Goal: Check status: Check status

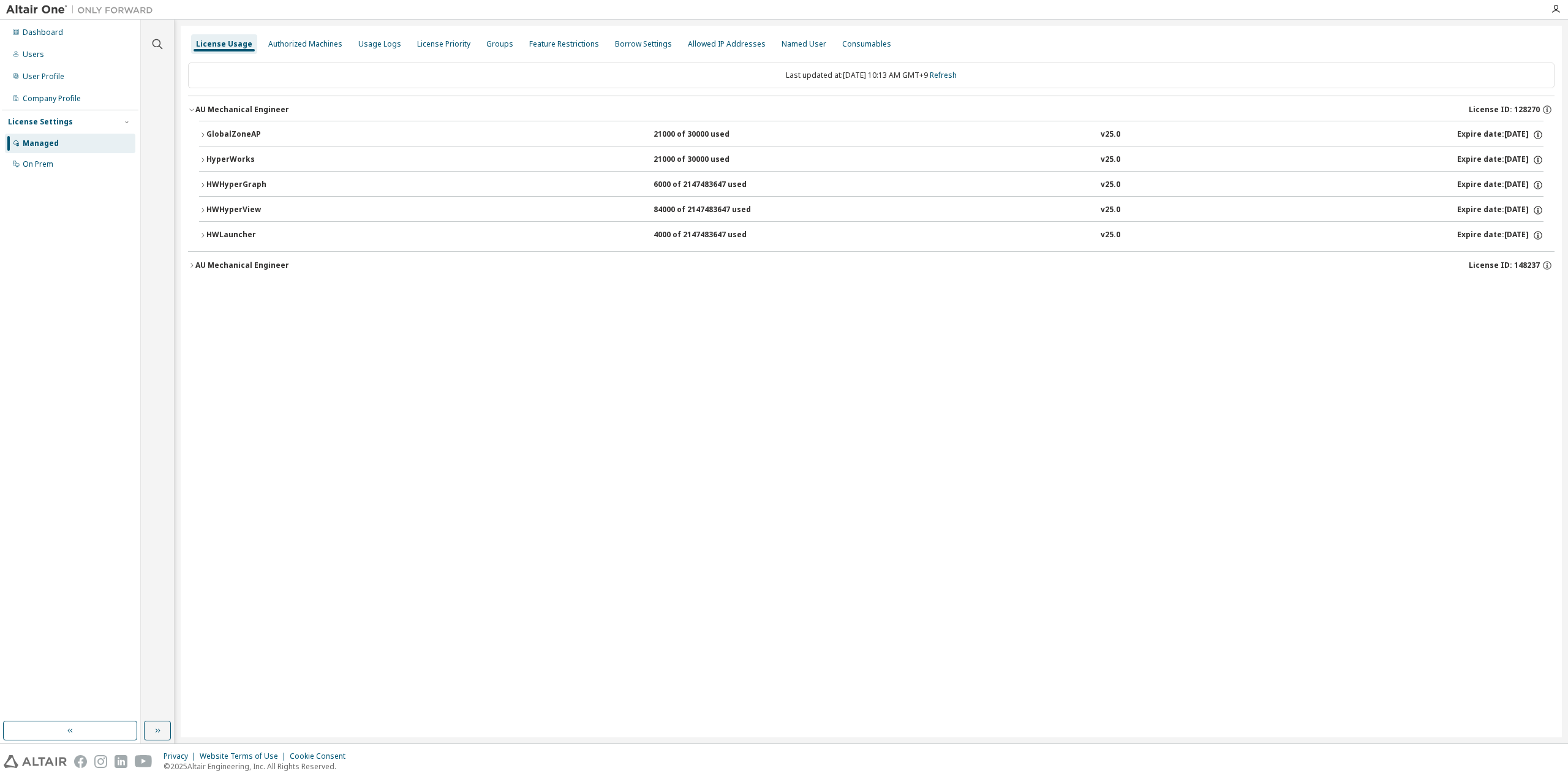
click at [954, 67] on div "Last updated at: [DATE] 10:13 AM GMT+9 Refresh" at bounding box center [871, 75] width 1366 height 26
click at [953, 73] on link "Refresh" at bounding box center [943, 75] width 27 height 11
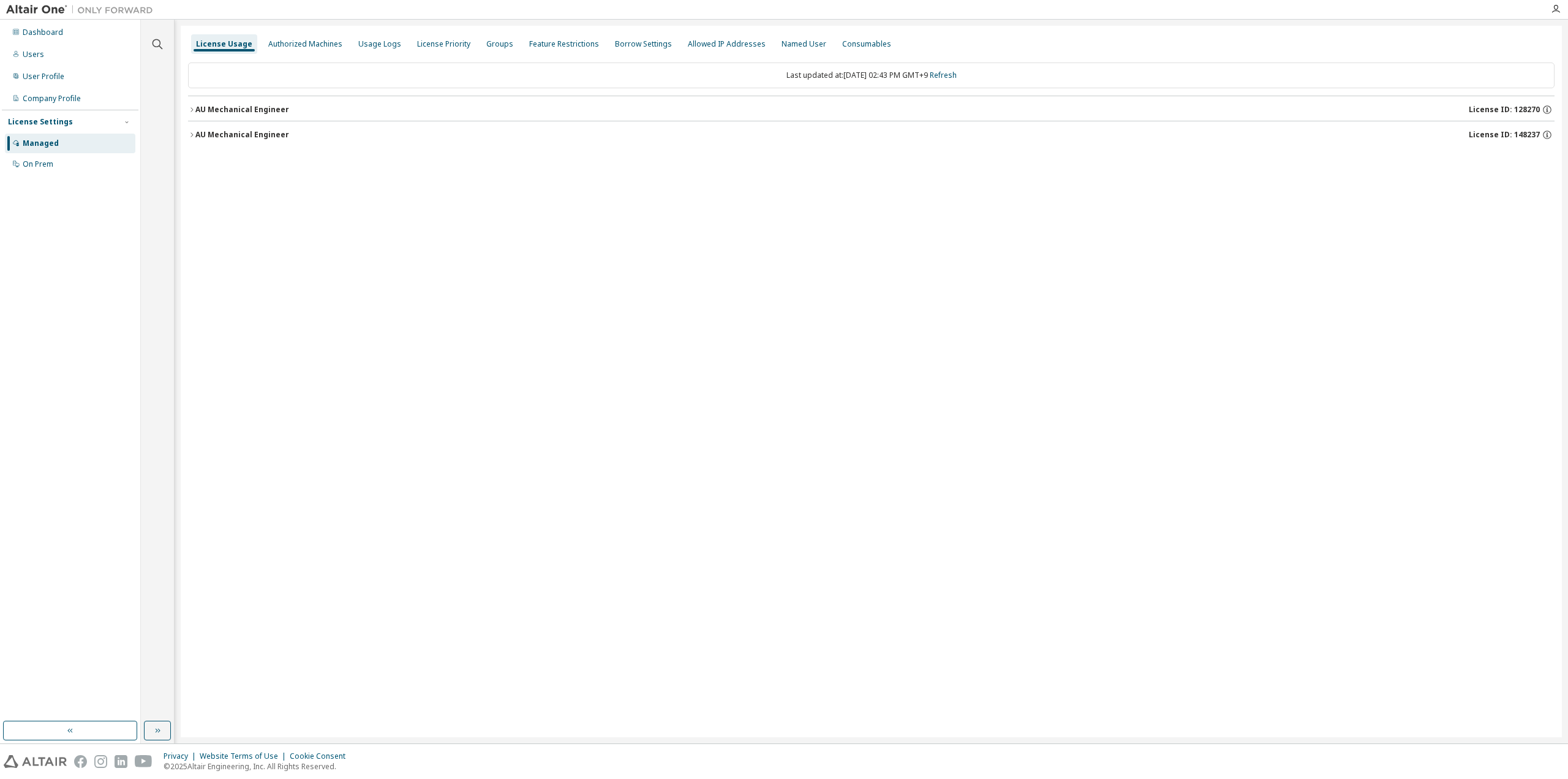
click at [263, 134] on div "AU Mechanical Engineer" at bounding box center [242, 135] width 93 height 10
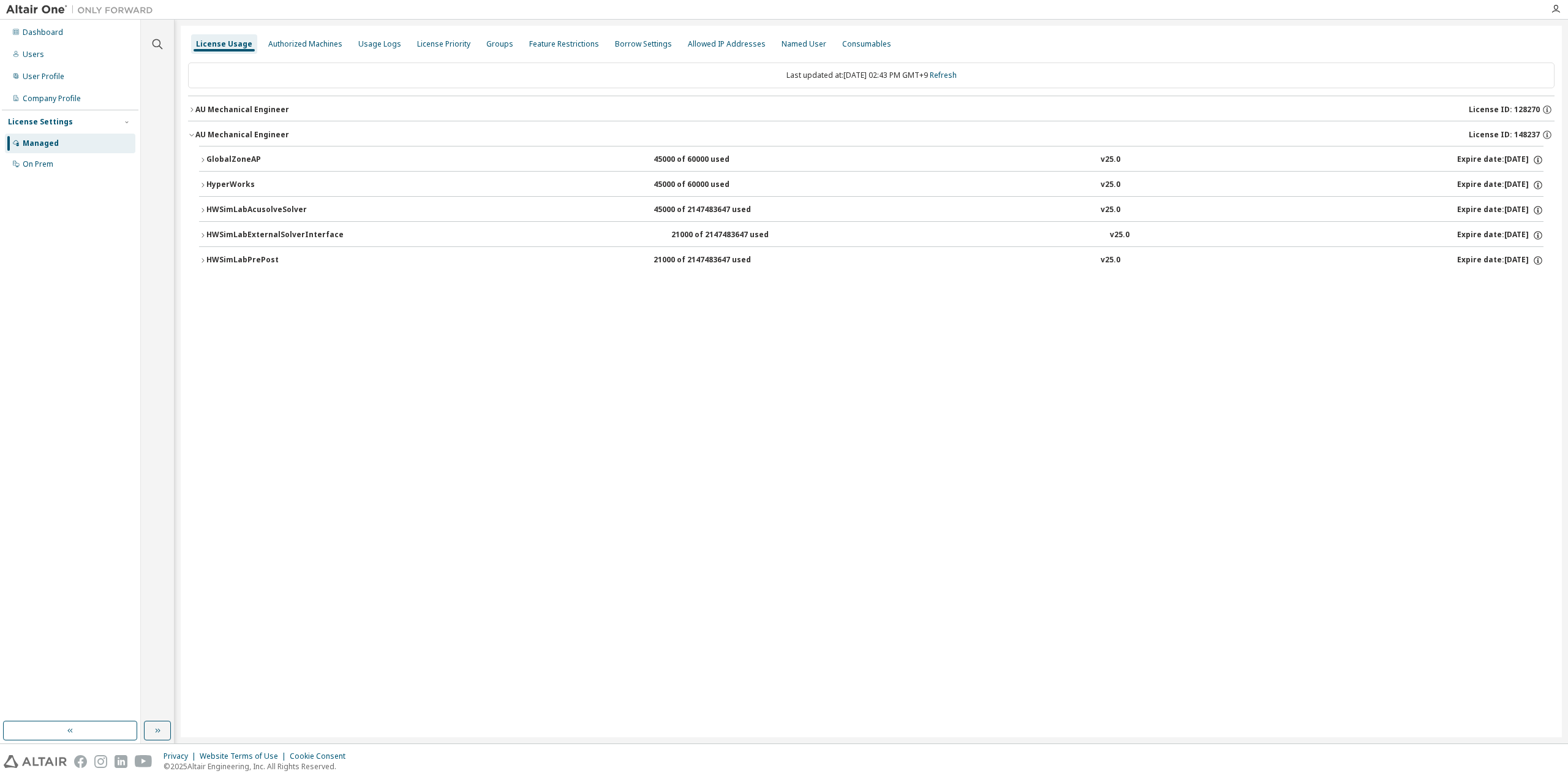
click at [260, 107] on div "AU Mechanical Engineer" at bounding box center [242, 110] width 93 height 10
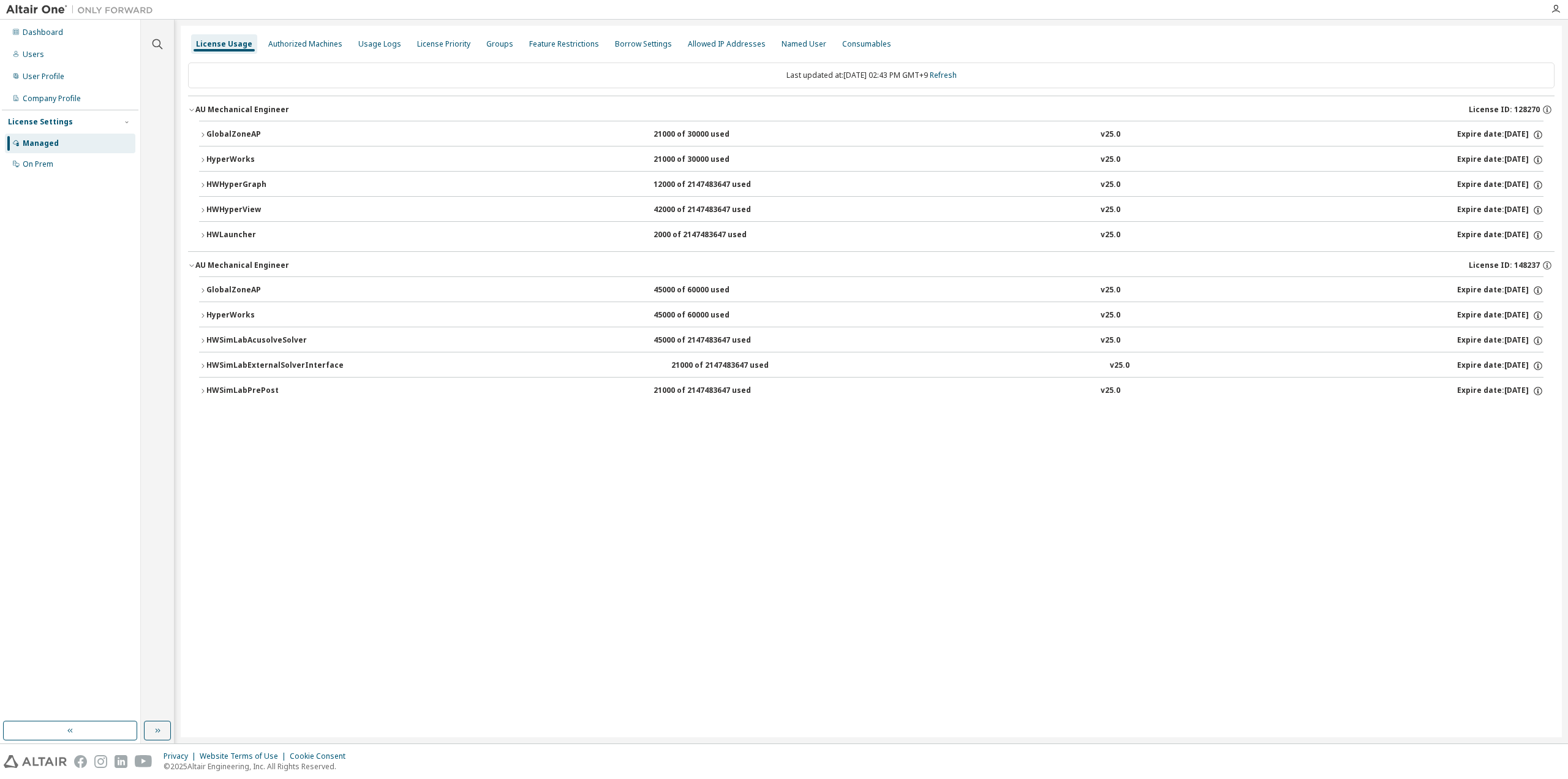
click at [561, 509] on div "License Usage Authorized Machines Usage Logs License Priority Groups Feature Re…" at bounding box center [871, 381] width 1381 height 711
drag, startPoint x: 979, startPoint y: 72, endPoint x: 954, endPoint y: 70, distance: 25.1
click at [979, 72] on div "Last updated at: [DATE] 02:43 PM GMT+9 Refresh" at bounding box center [871, 75] width 1366 height 26
click at [950, 70] on link "Refresh" at bounding box center [943, 75] width 27 height 11
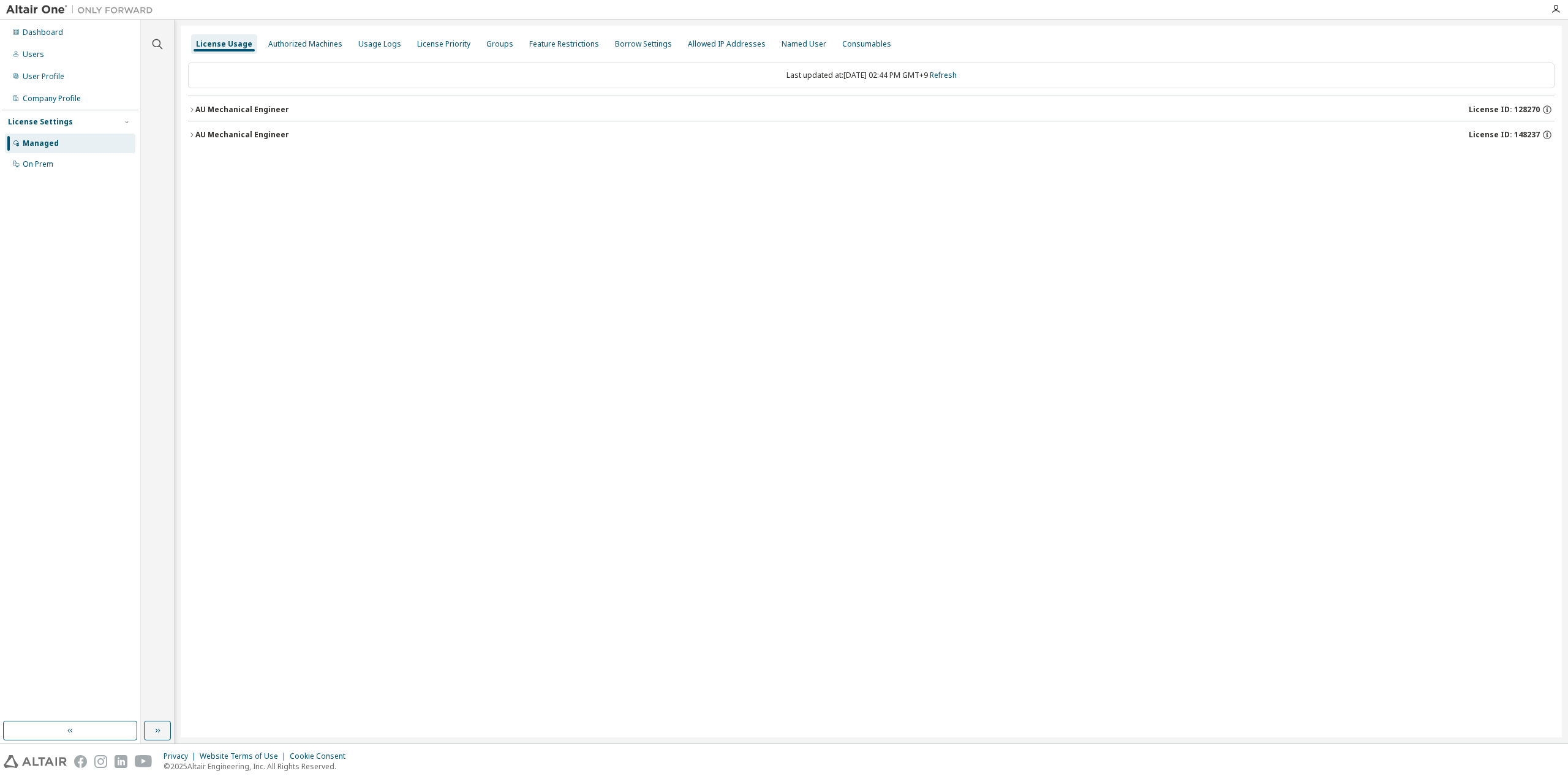
click at [216, 108] on div "AU Mechanical Engineer" at bounding box center [242, 110] width 93 height 10
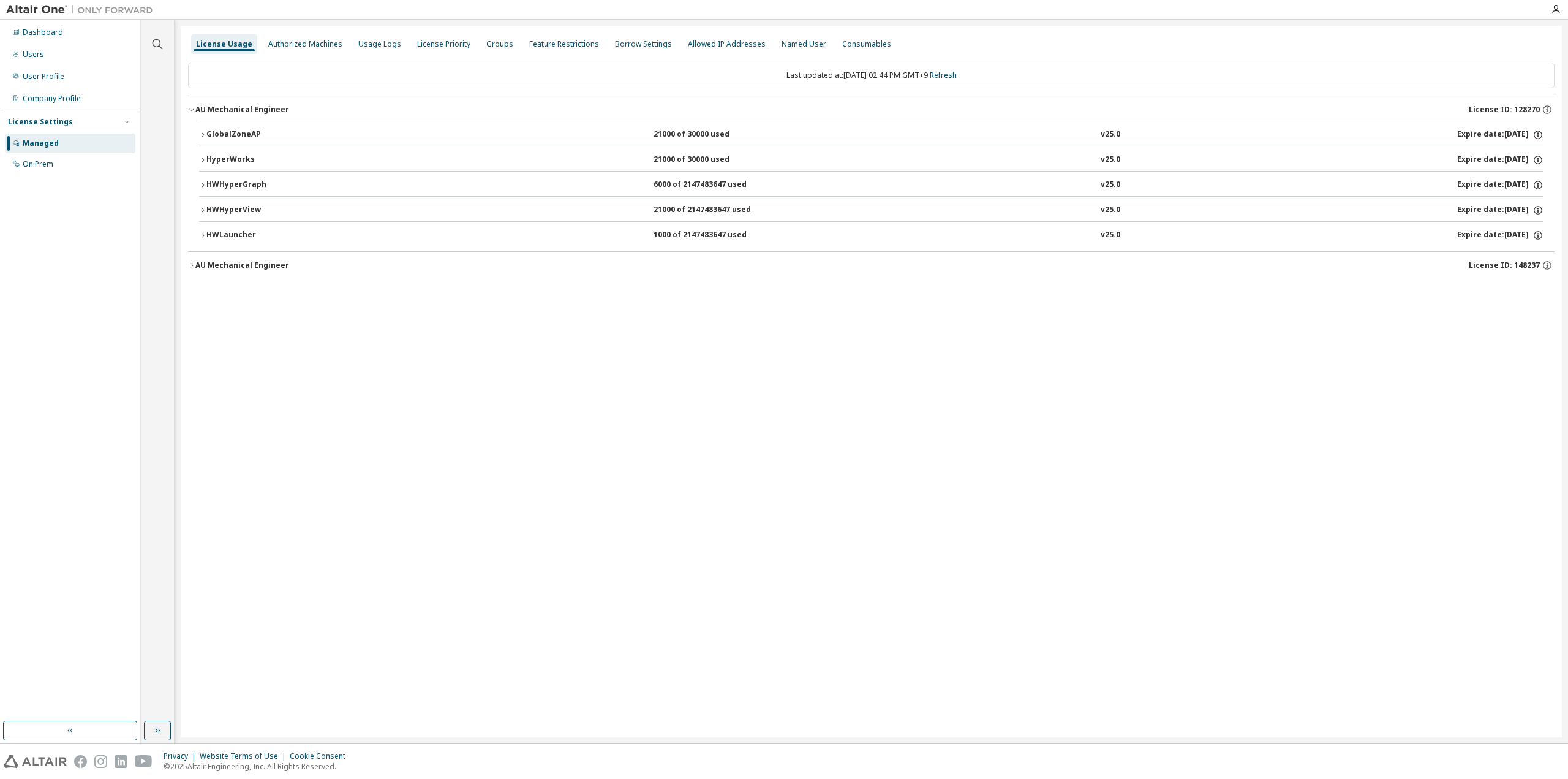
click at [224, 129] on div "GlobalZoneAP" at bounding box center [261, 135] width 110 height 11
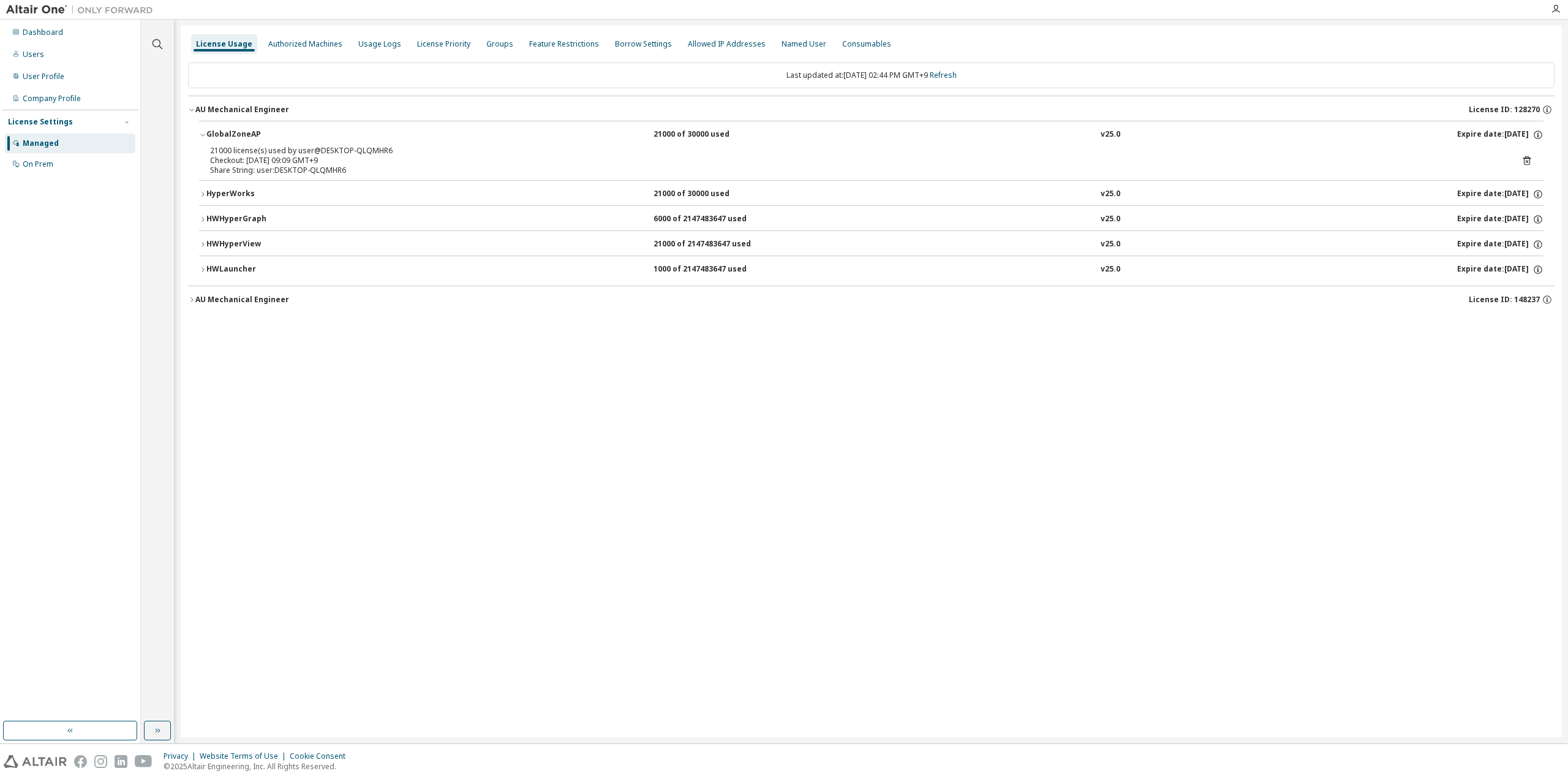
click at [957, 84] on div "Last updated at: [DATE] 02:44 PM GMT+9 Refresh" at bounding box center [871, 75] width 1366 height 26
click at [956, 72] on link "Refresh" at bounding box center [943, 75] width 27 height 11
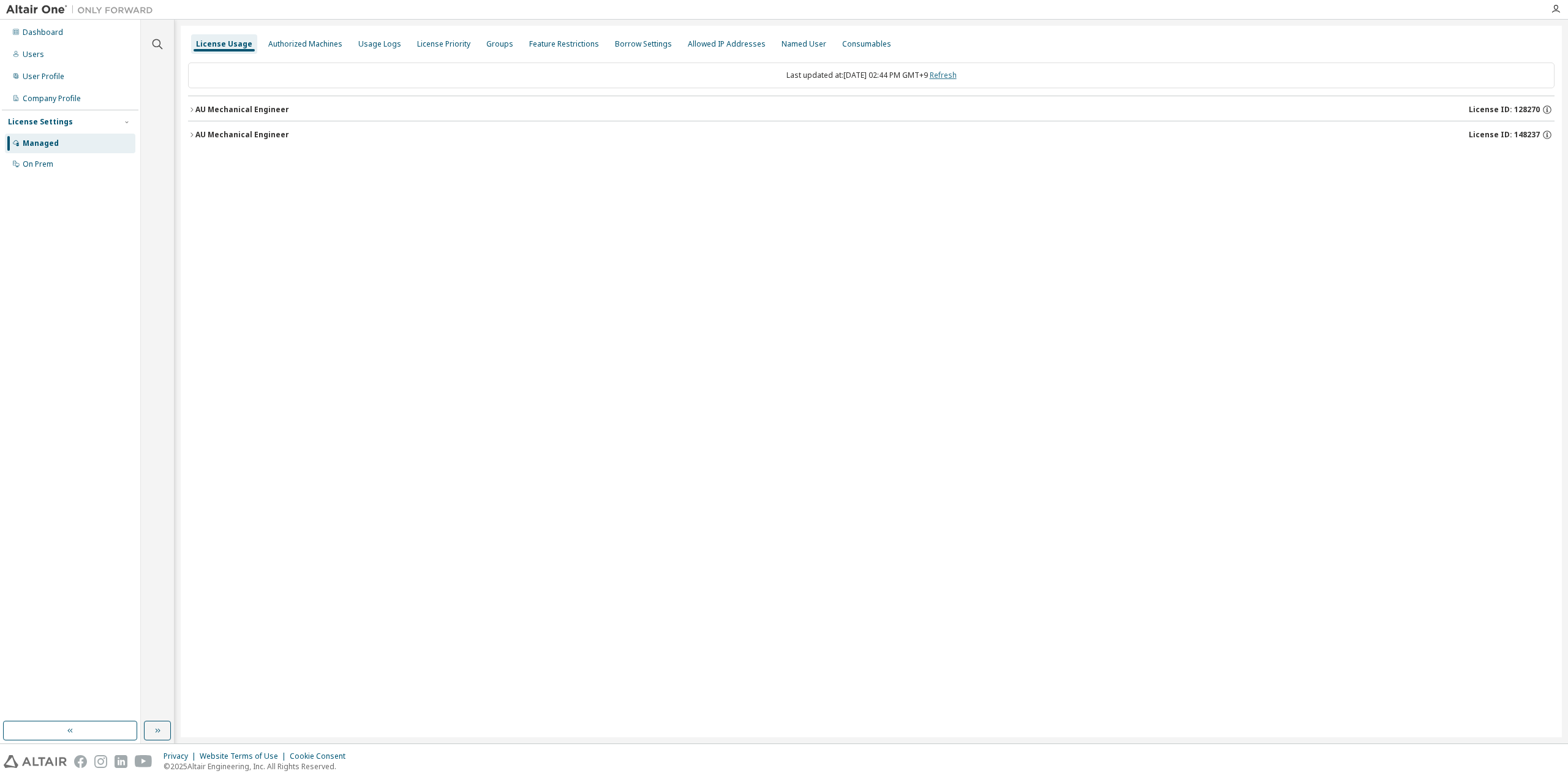
click at [956, 72] on link "Refresh" at bounding box center [943, 75] width 27 height 11
click at [227, 107] on div "AU Mechanical Engineer" at bounding box center [242, 110] width 93 height 10
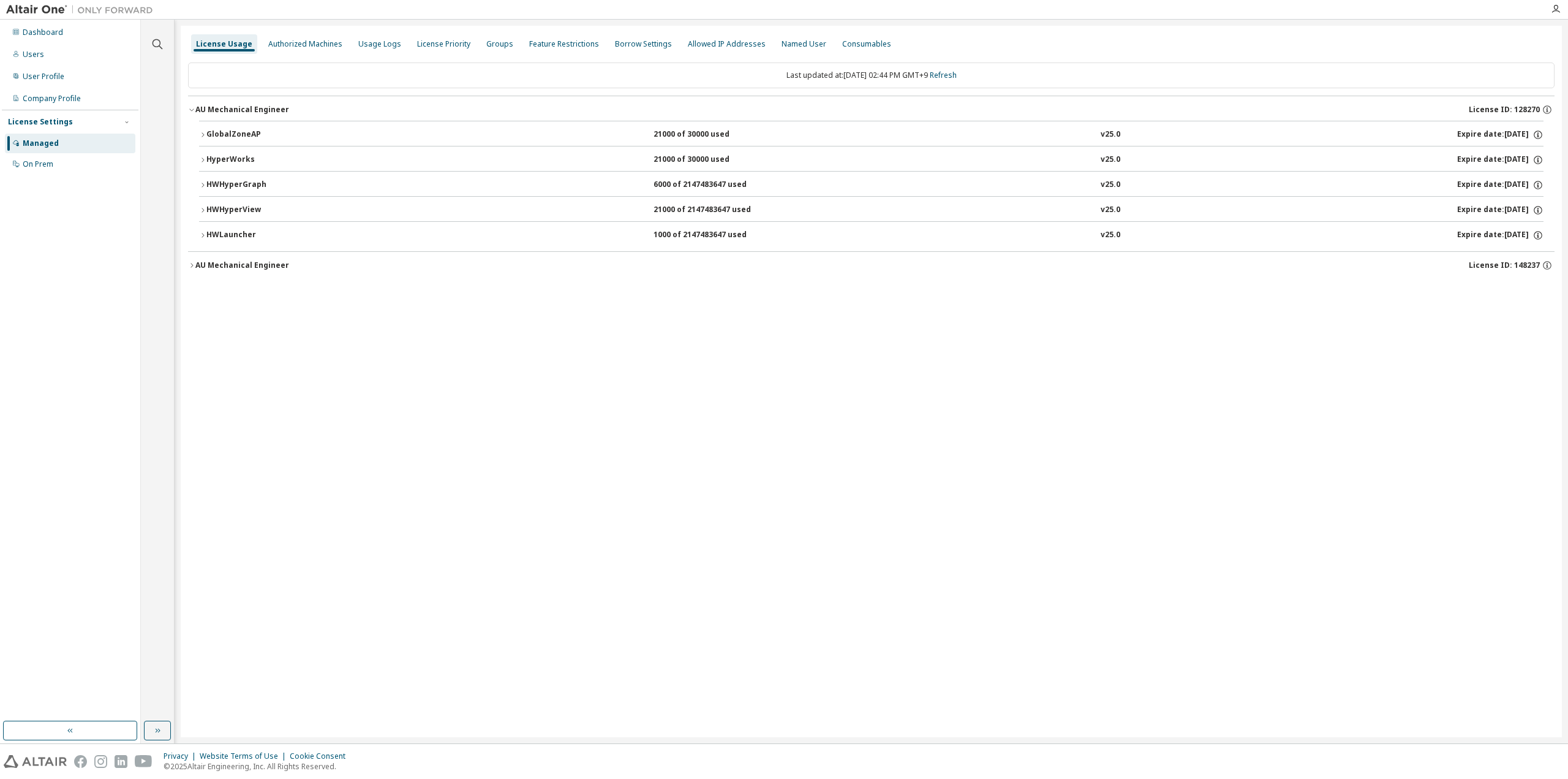
click at [230, 131] on div "GlobalZoneAP" at bounding box center [261, 135] width 110 height 11
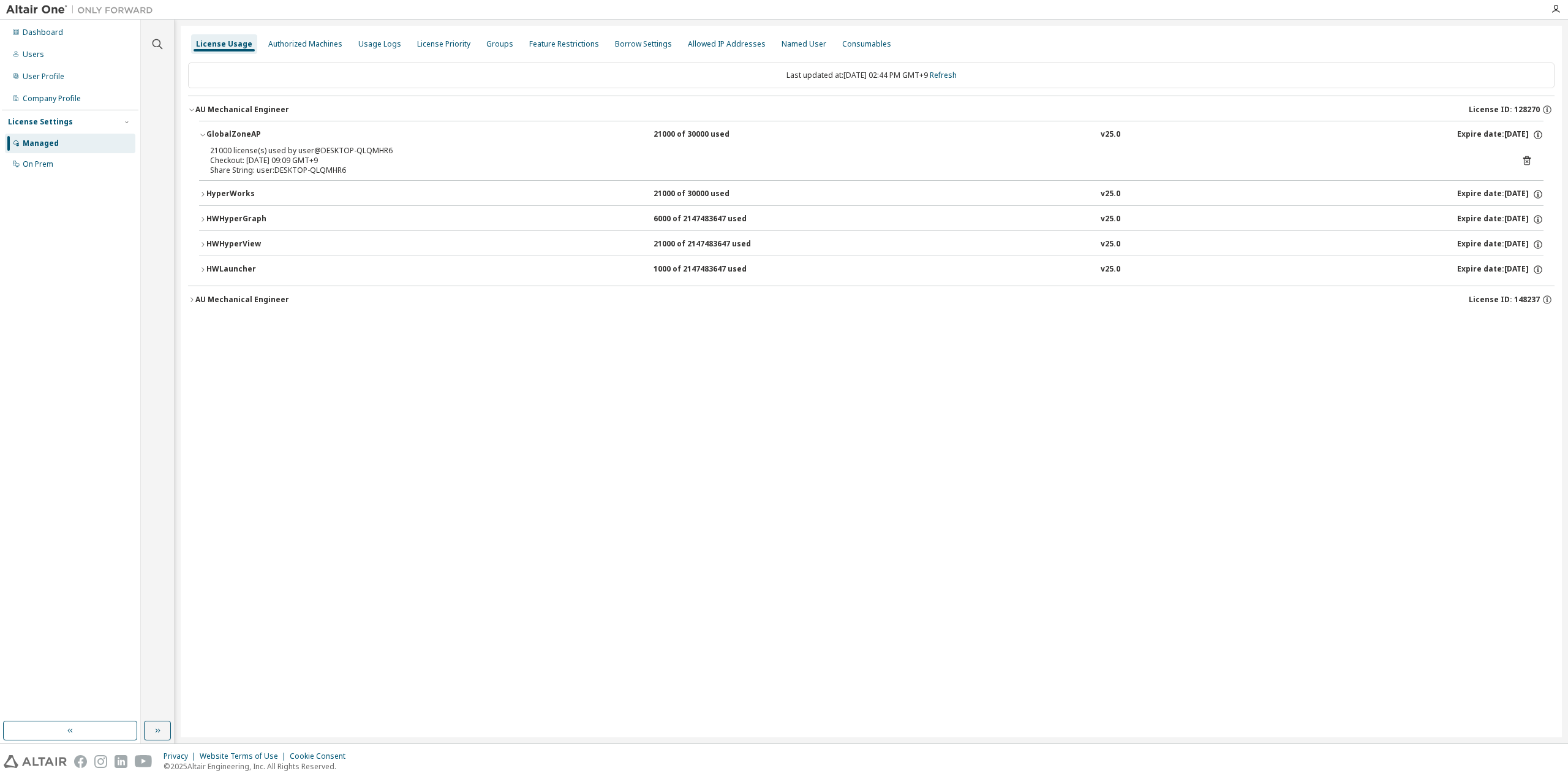
click at [237, 264] on div "HWLauncher" at bounding box center [261, 270] width 110 height 11
click at [238, 246] on div "HWHyperView" at bounding box center [261, 244] width 110 height 11
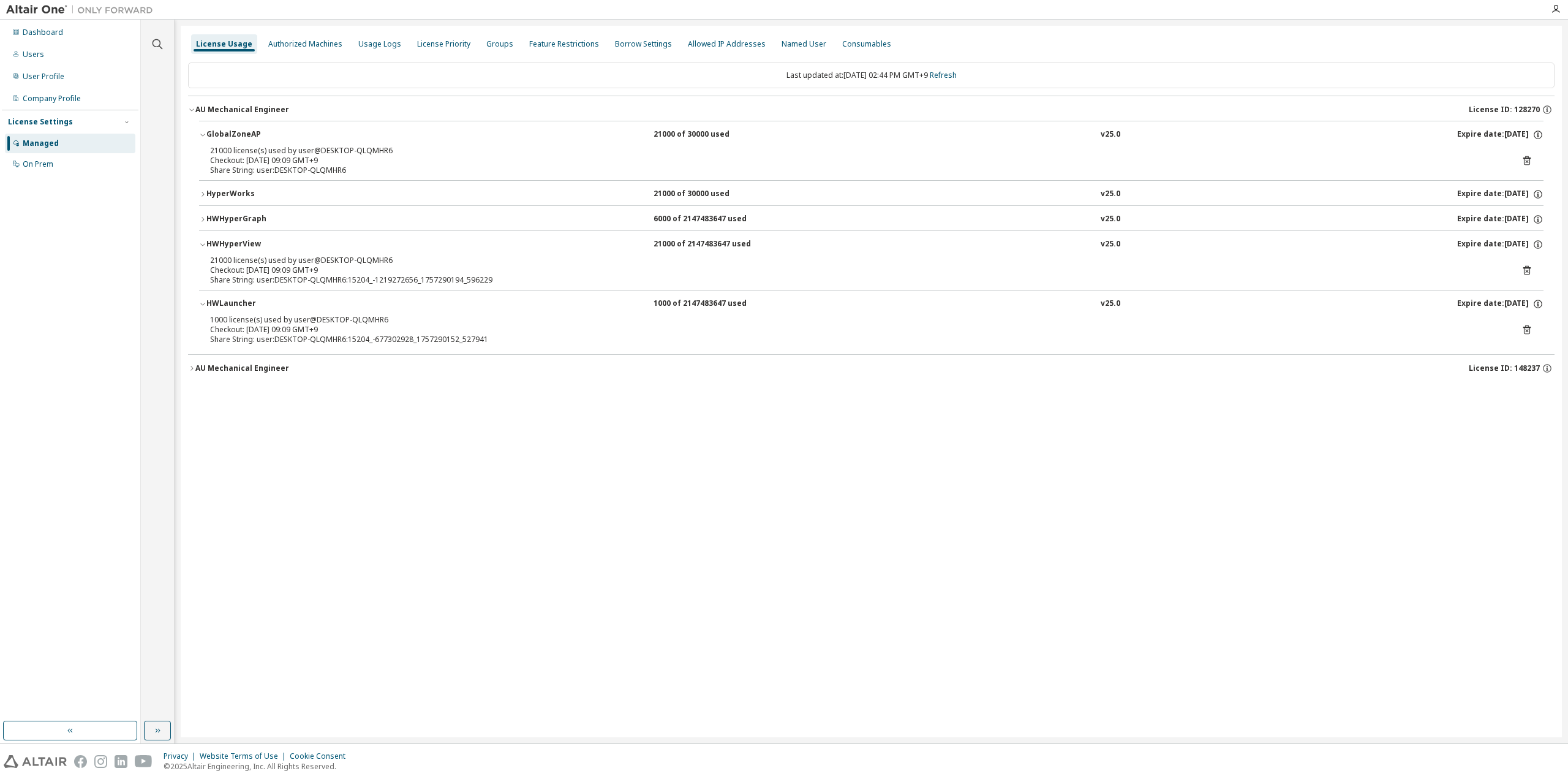
click at [244, 217] on div "HWHyperGraph" at bounding box center [261, 219] width 110 height 11
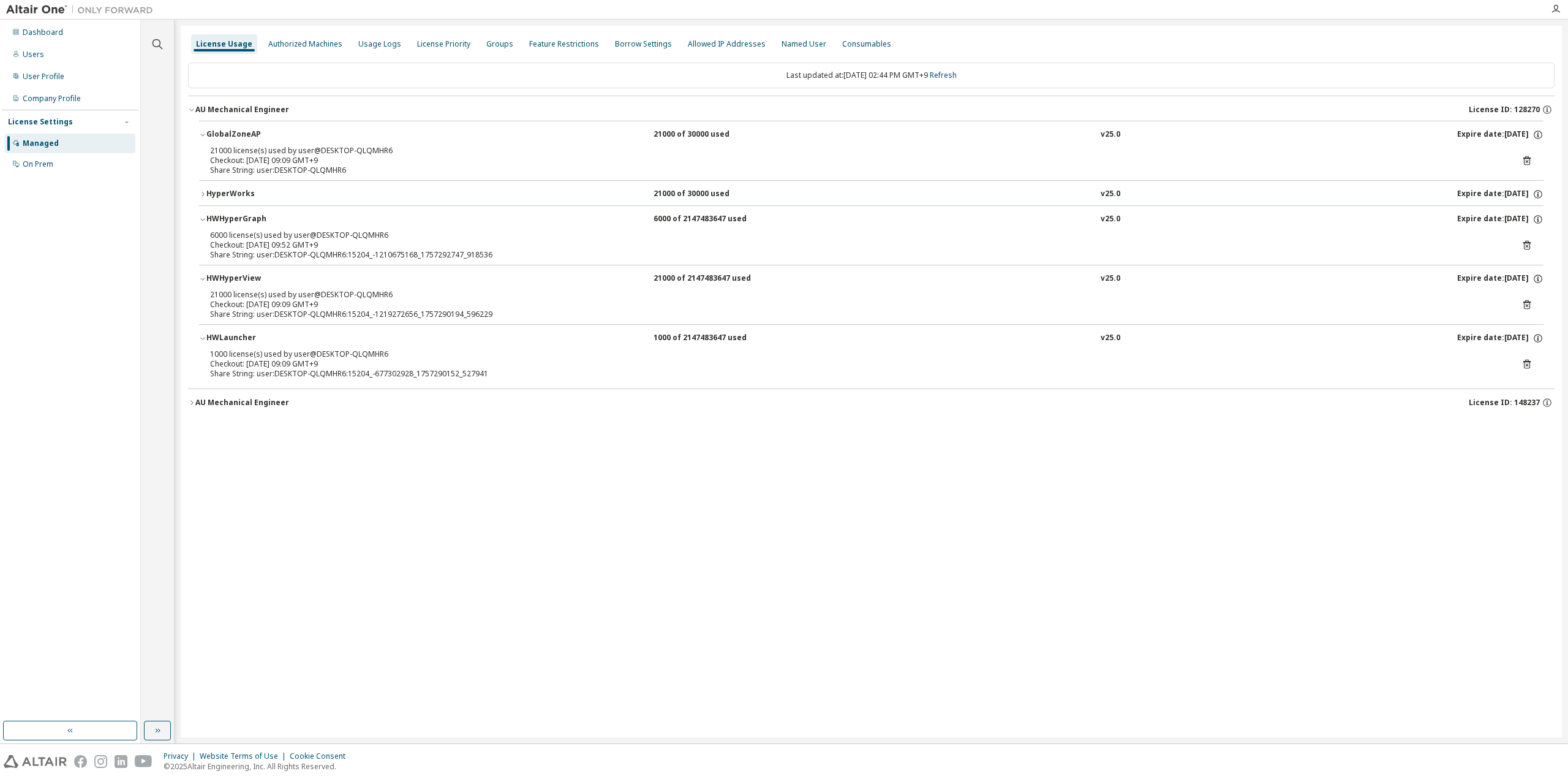
click at [246, 192] on div "HyperWorks" at bounding box center [261, 194] width 110 height 11
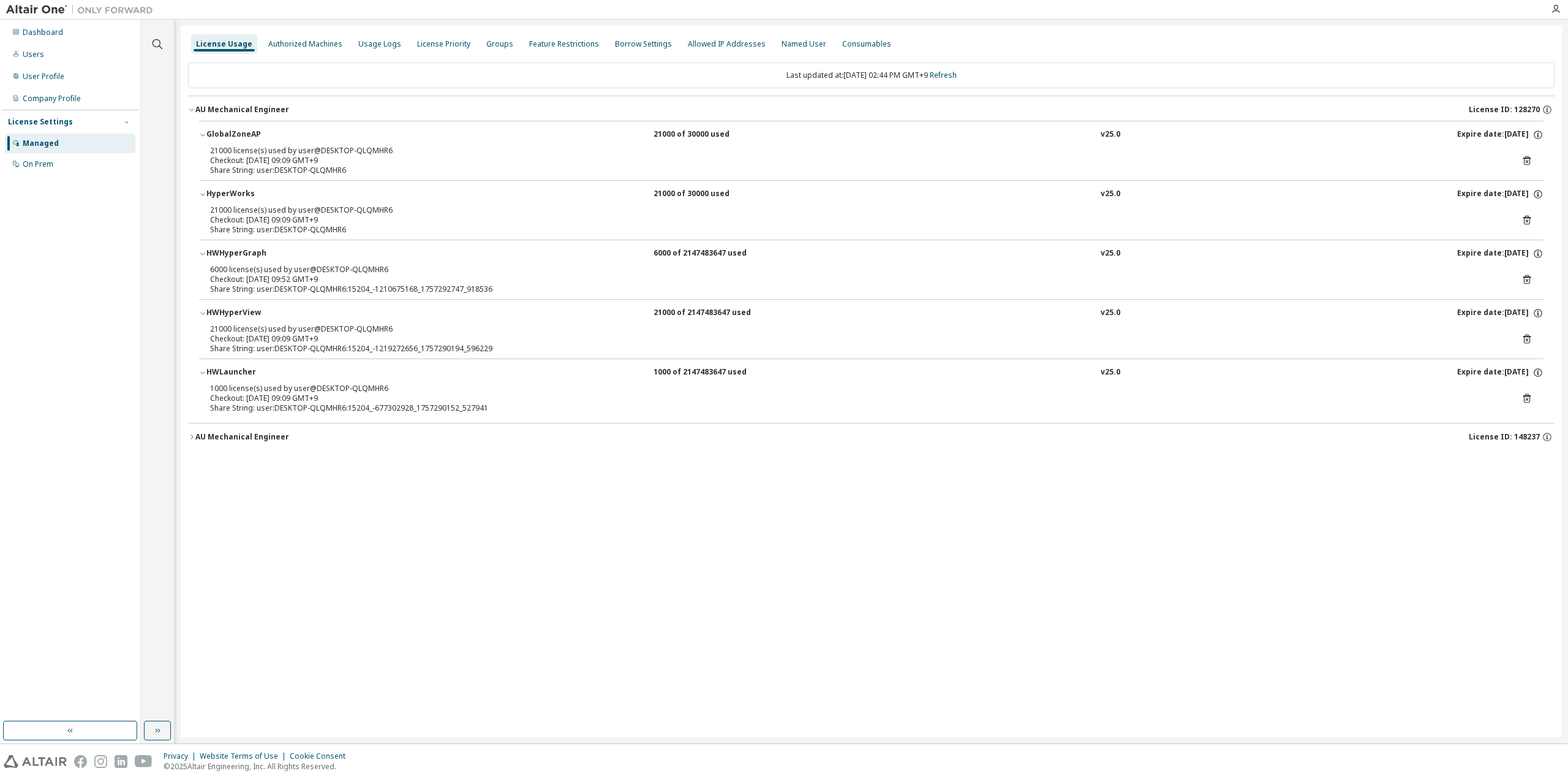
click at [229, 439] on div "AU Mechanical Engineer" at bounding box center [242, 437] width 93 height 10
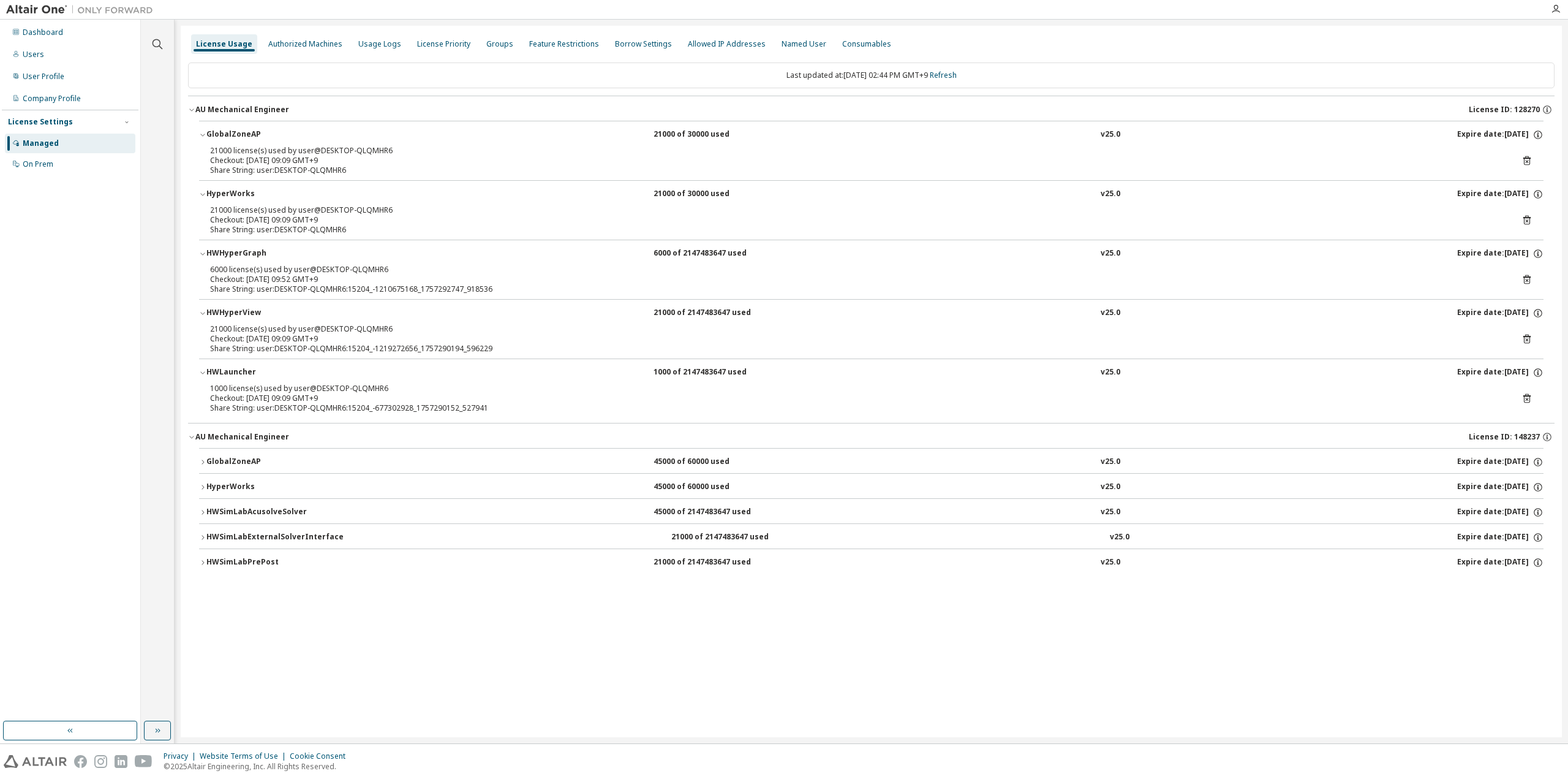
click at [463, 653] on div "License Usage Authorized Machines Usage Logs License Priority Groups Feature Re…" at bounding box center [871, 381] width 1381 height 711
click at [957, 75] on link "Refresh" at bounding box center [943, 75] width 27 height 11
